Goal: Find specific page/section: Find specific page/section

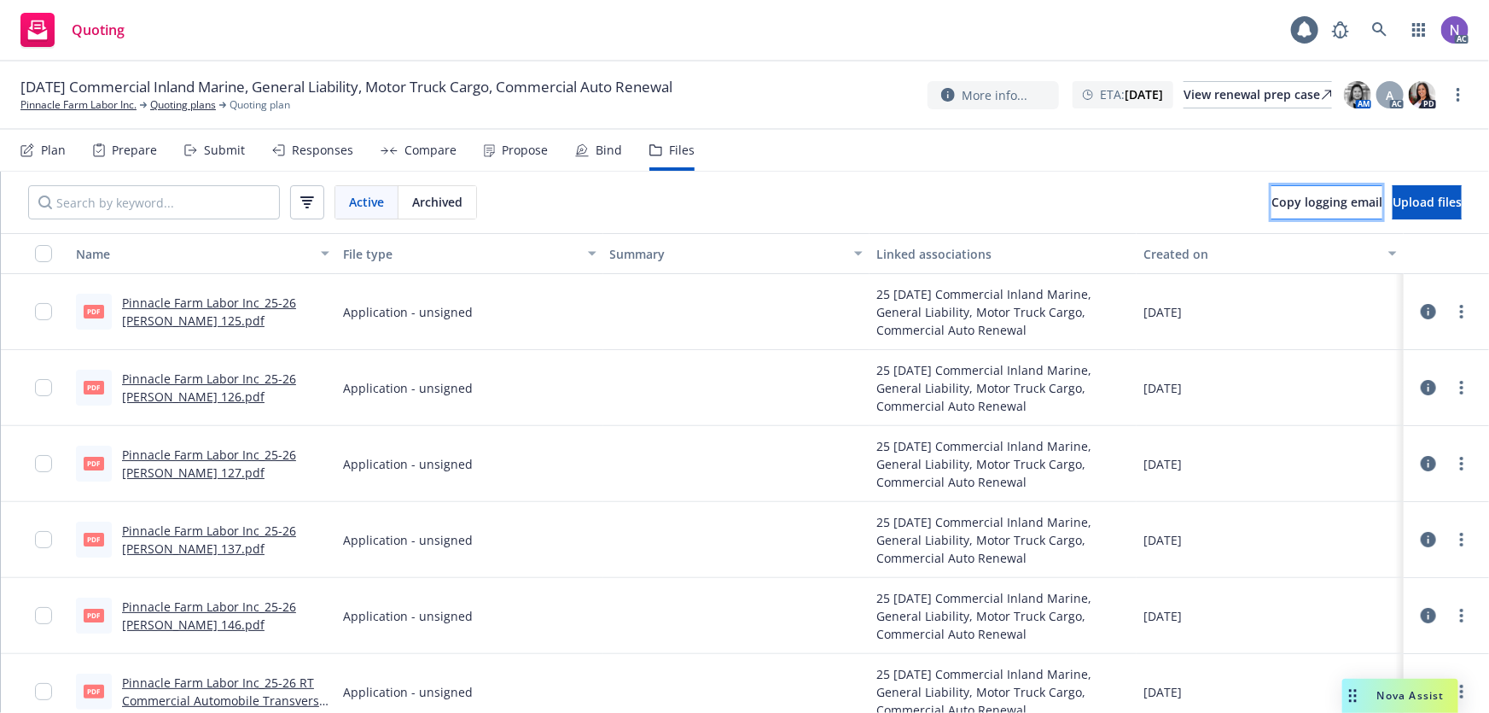
click at [1272, 201] on button "Copy logging email" at bounding box center [1327, 202] width 111 height 34
